Goal: Find specific page/section

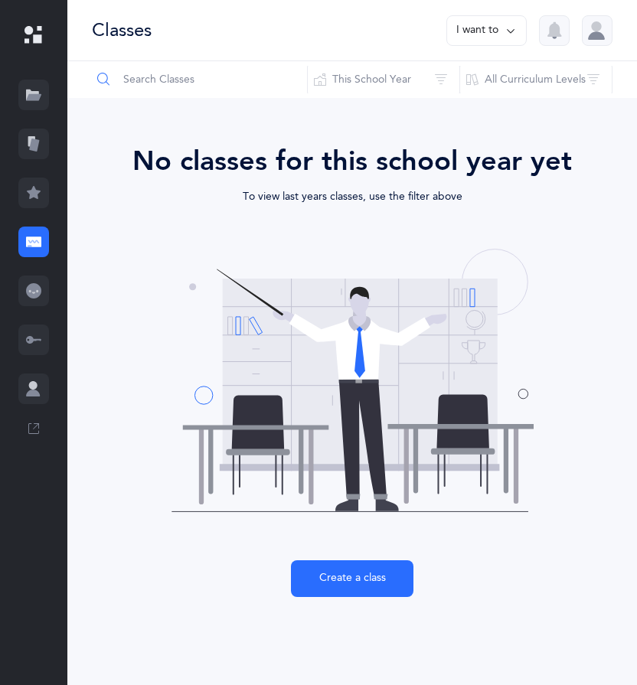
click at [148, 78] on input "text" at bounding box center [199, 79] width 217 height 37
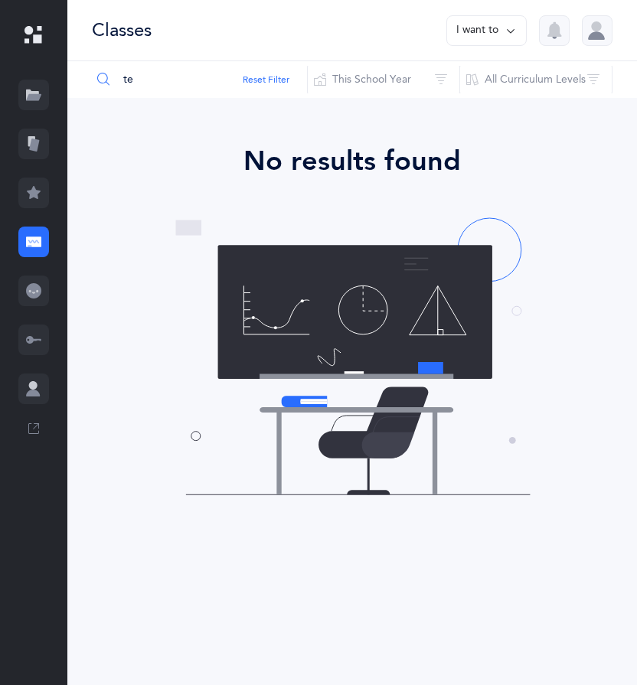
type input "te"
click at [41, 95] on div at bounding box center [33, 95] width 31 height 31
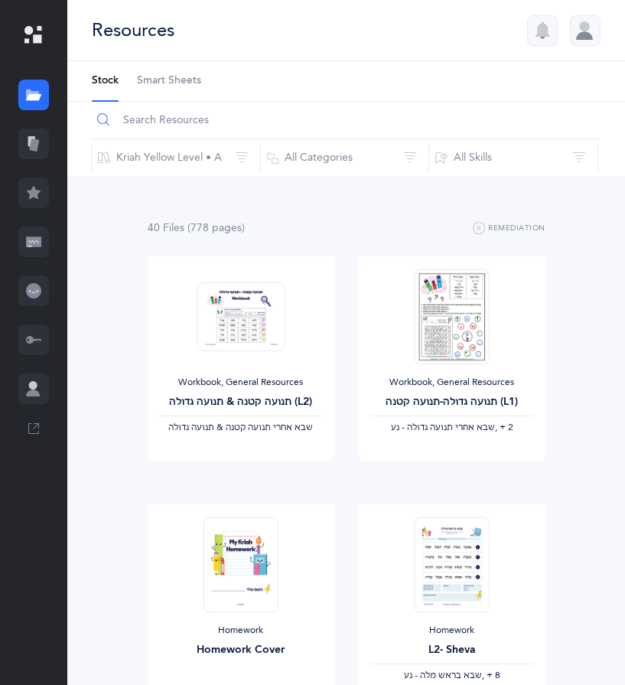
click at [168, 118] on input "text" at bounding box center [345, 120] width 509 height 37
type input "teacher"
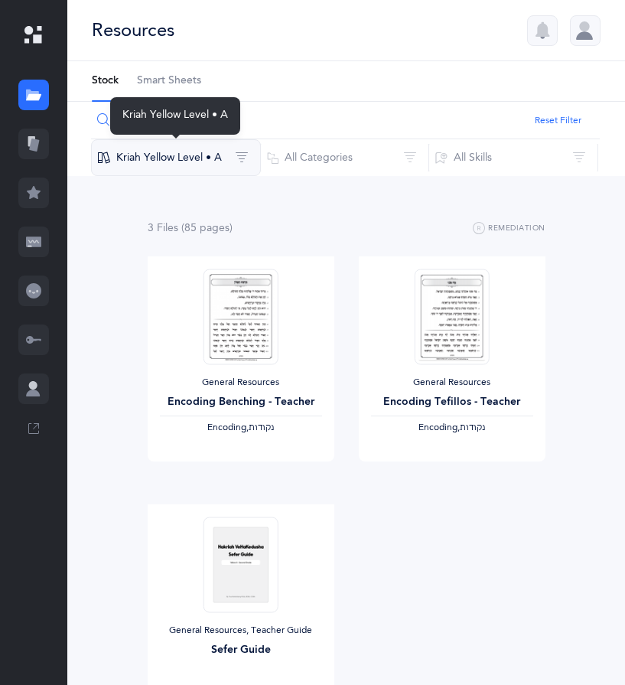
click at [210, 156] on button "Kriah Yellow Level • A" at bounding box center [176, 157] width 170 height 37
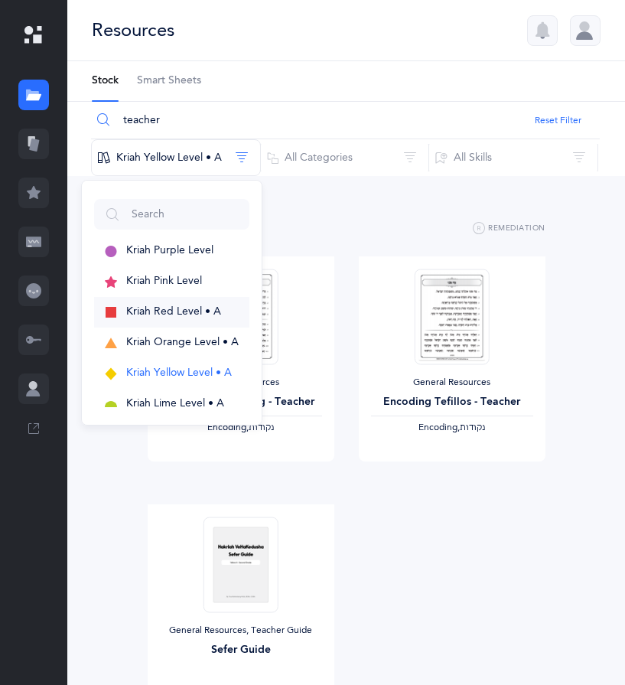
click at [177, 301] on button "Kriah Red Level • A" at bounding box center [171, 312] width 155 height 31
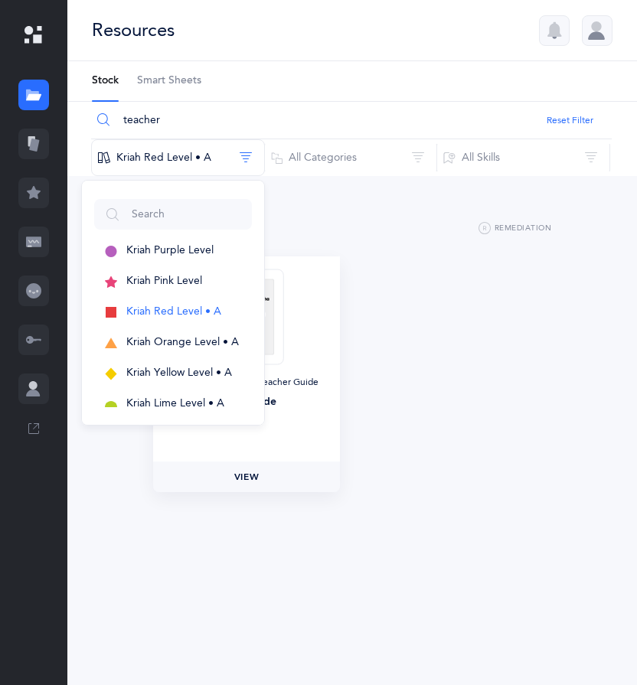
click at [237, 480] on span "View" at bounding box center [246, 477] width 24 height 14
